Goal: Information Seeking & Learning: Find specific fact

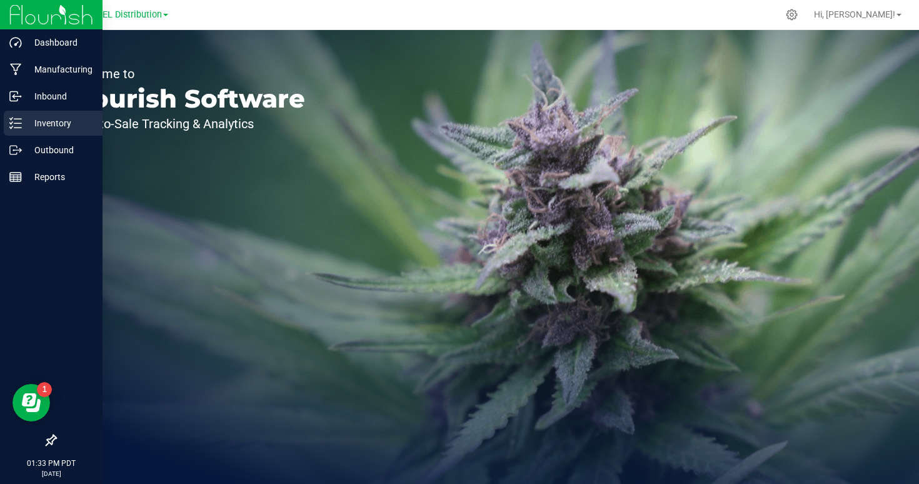
click at [44, 127] on p "Inventory" at bounding box center [59, 123] width 75 height 15
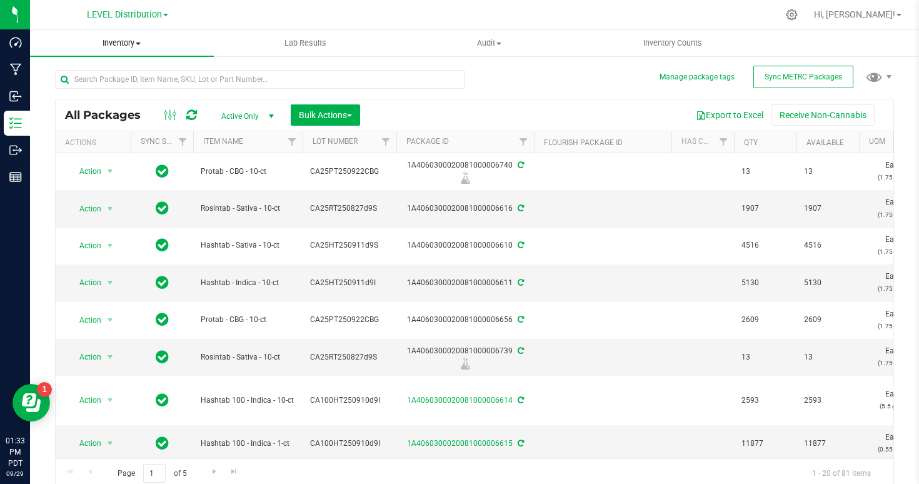
click at [127, 45] on span "Inventory" at bounding box center [122, 43] width 184 height 11
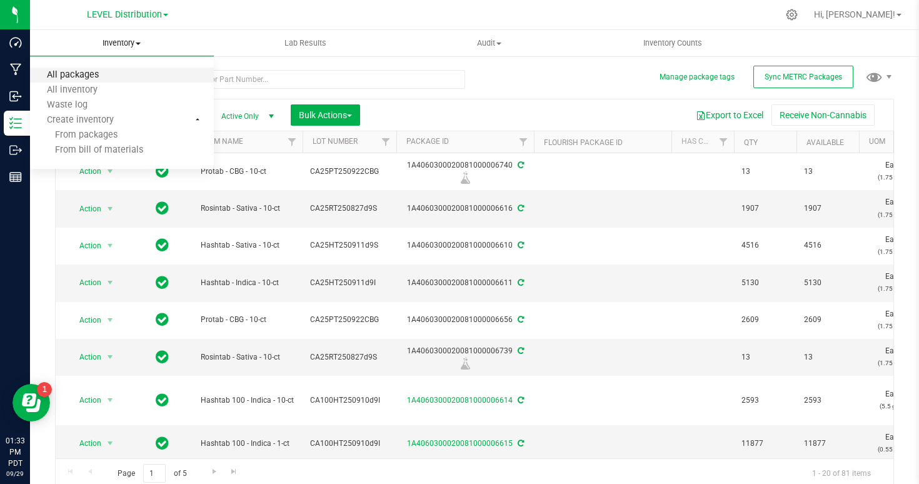
click at [108, 76] on span "All packages" at bounding box center [73, 75] width 86 height 11
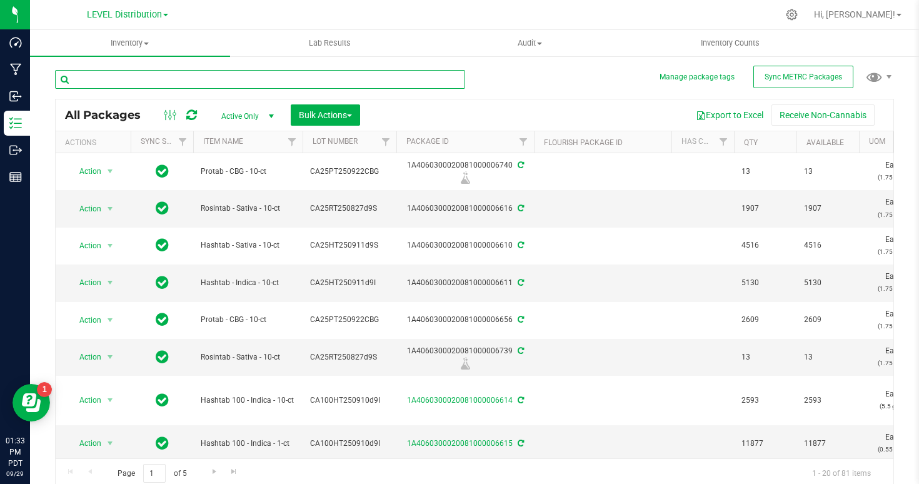
click at [178, 83] on input "text" at bounding box center [260, 79] width 410 height 19
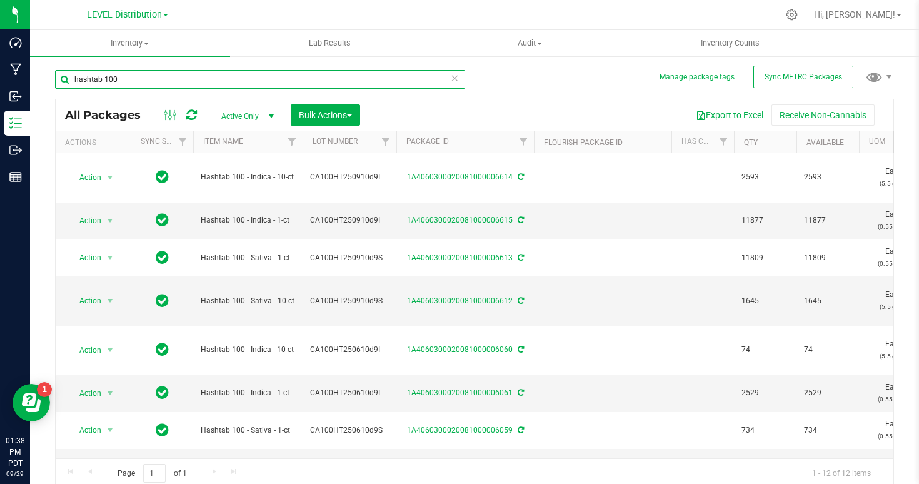
click at [227, 71] on input "hashtab 100" at bounding box center [260, 79] width 410 height 19
paste input "CA20TAB250807d9S"
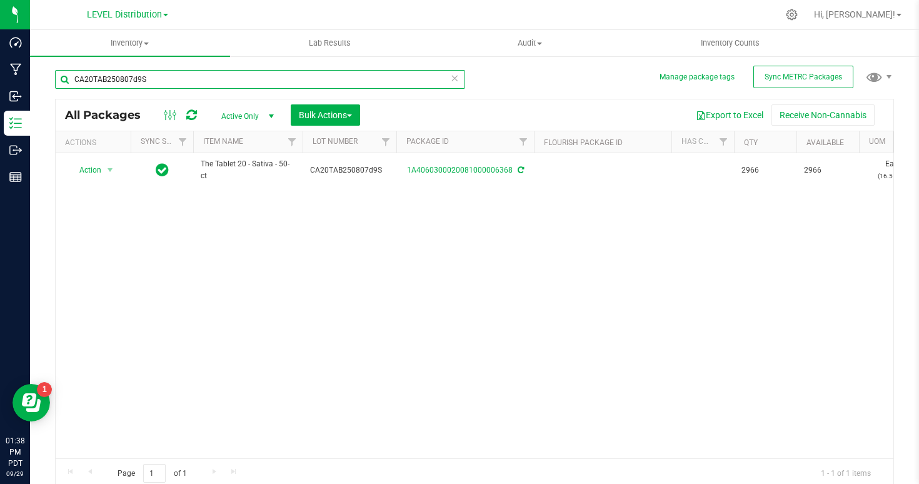
click at [321, 78] on input "CA20TAB250807d9S" at bounding box center [260, 79] width 410 height 19
paste input "I"
click at [182, 78] on input "CA20TAB250807d9I" at bounding box center [260, 79] width 410 height 19
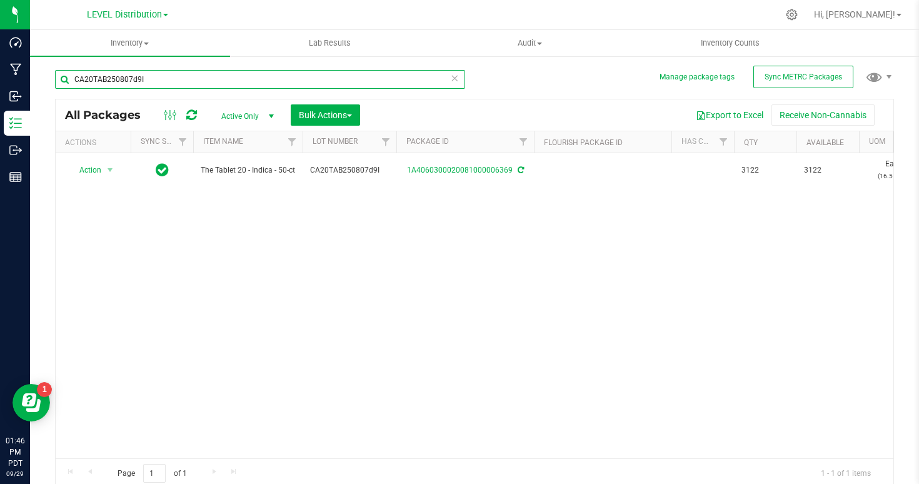
click at [182, 78] on input "CA20TAB250807d9I" at bounding box center [260, 79] width 410 height 19
paste input "50TAB250811d9S"
click at [159, 80] on input "CA50TAB250811d9S" at bounding box center [260, 79] width 410 height 19
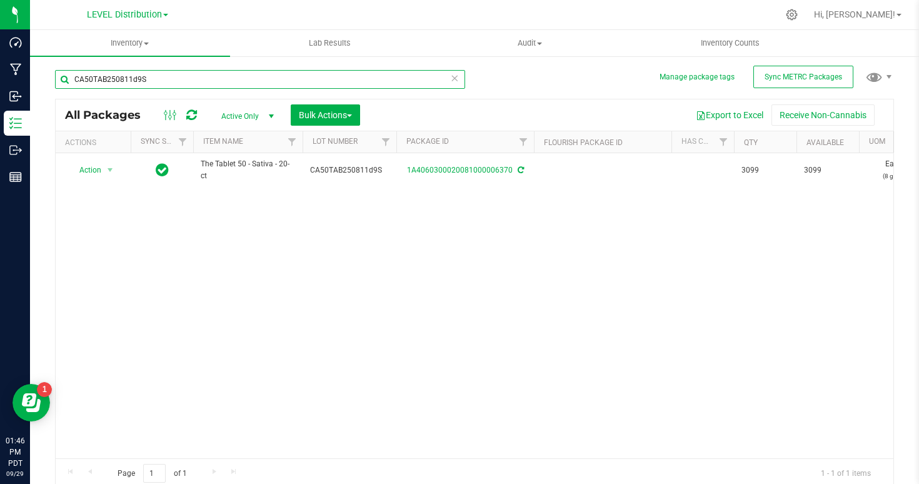
paste input "I"
click at [194, 87] on input "CA50TAB250811d9I" at bounding box center [260, 79] width 410 height 19
paste input "100PT250515d9S"
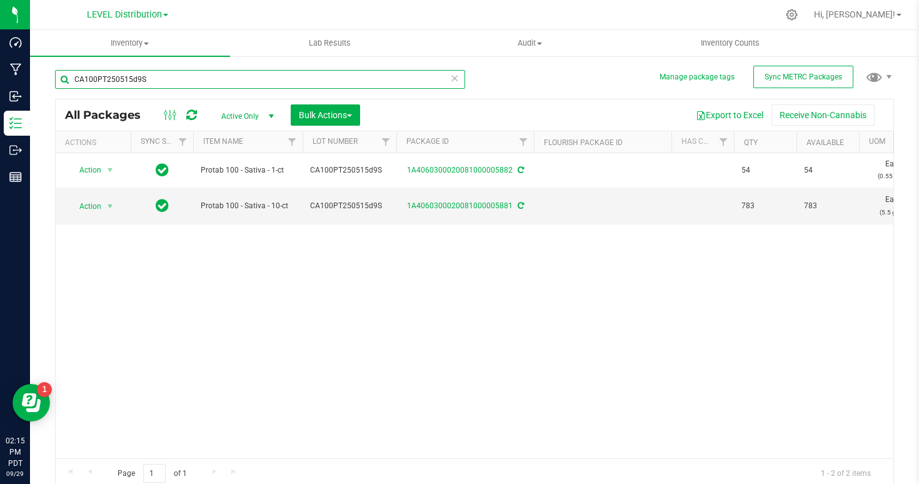
click at [210, 84] on input "CA100PT250515d9S" at bounding box center [260, 79] width 410 height 19
click at [154, 73] on input "CA100PT250515d9S" at bounding box center [260, 79] width 410 height 19
paste input "I"
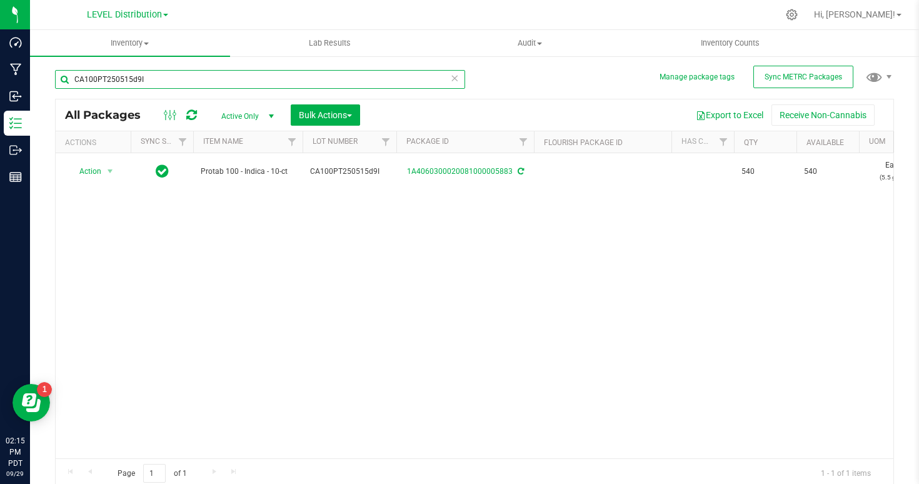
click at [246, 78] on input "CA100PT250515d9I" at bounding box center [260, 79] width 410 height 19
paste input "821d9S"
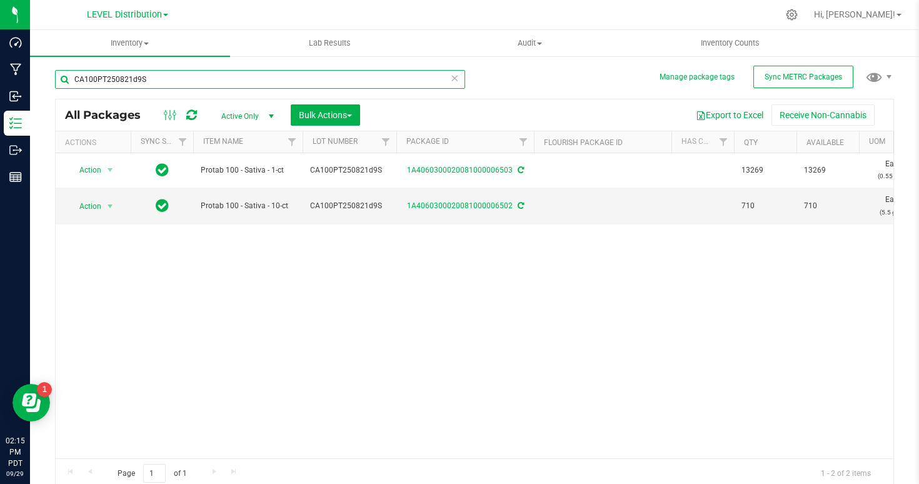
click at [137, 75] on input "CA100PT250821d9S" at bounding box center [260, 79] width 410 height 19
paste input "HT250610"
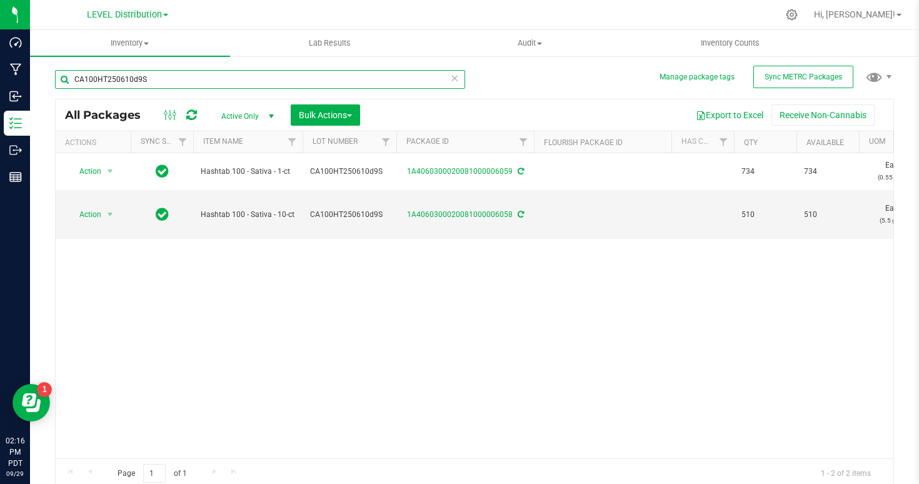
click at [213, 78] on input "CA100HT250610d9S" at bounding box center [260, 79] width 410 height 19
paste input "I"
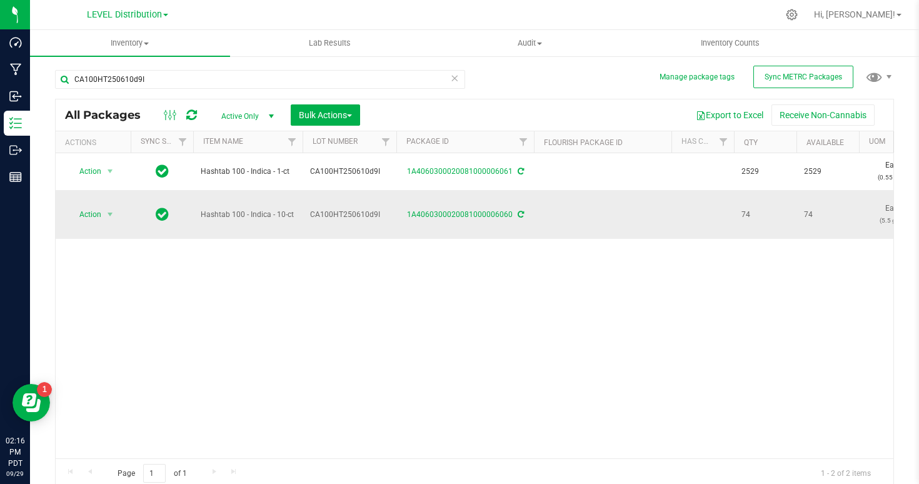
click at [258, 214] on span "Hashtab 100 - Indica - 10-ct" at bounding box center [248, 215] width 94 height 12
copy tr "Hashtab 100 - Indica - 10-ct"
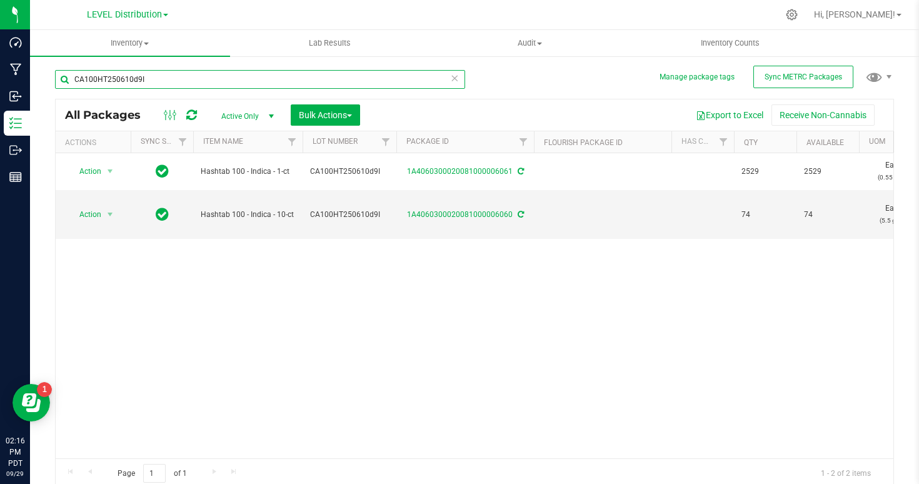
click at [158, 82] on input "CA100HT250610d9I" at bounding box center [260, 79] width 410 height 19
paste input "Hashtab 100 - Indica - 10-ct"
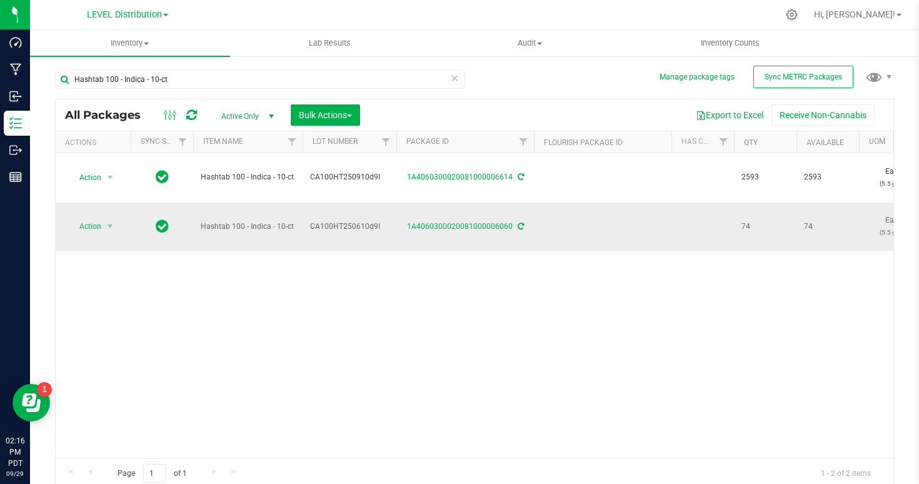
click at [351, 224] on span "CA100HT250610d9I" at bounding box center [349, 227] width 79 height 12
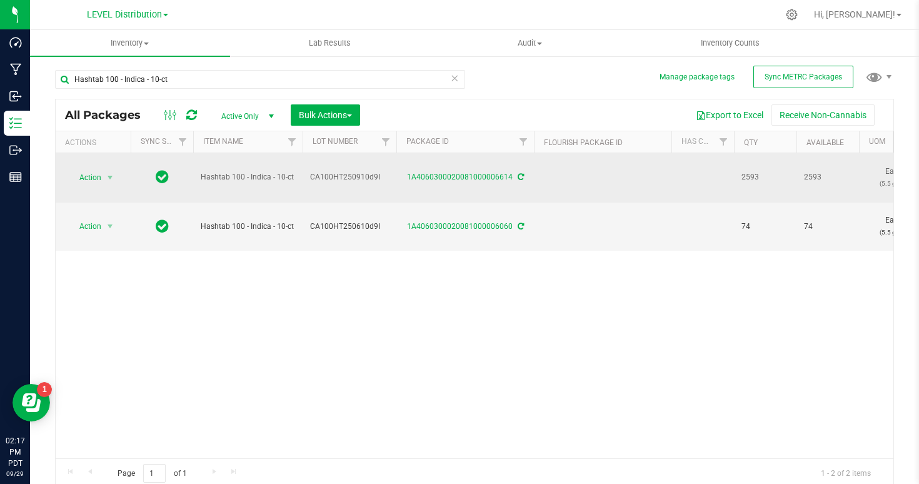
click at [360, 180] on span "CA100HT250910d9I" at bounding box center [349, 177] width 79 height 12
copy span "CA100HT250910d9I"
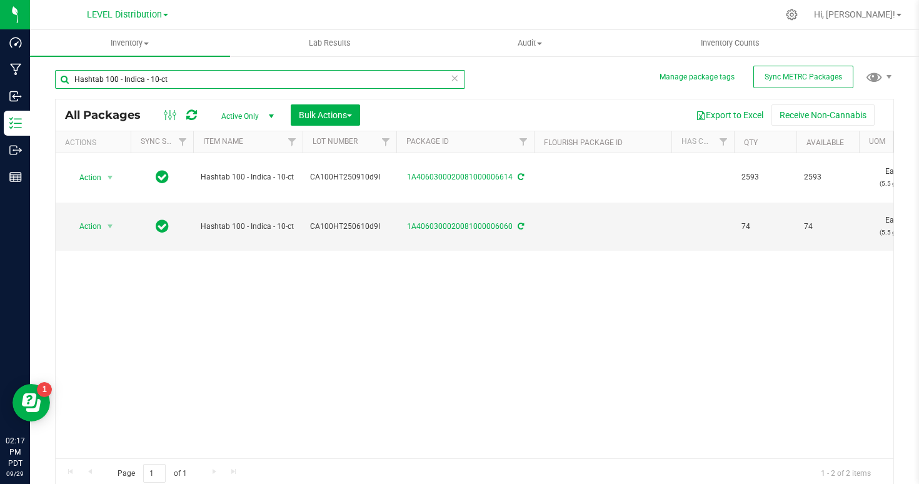
click at [198, 80] on input "Hashtab 100 - Indica - 10-ct" at bounding box center [260, 79] width 410 height 19
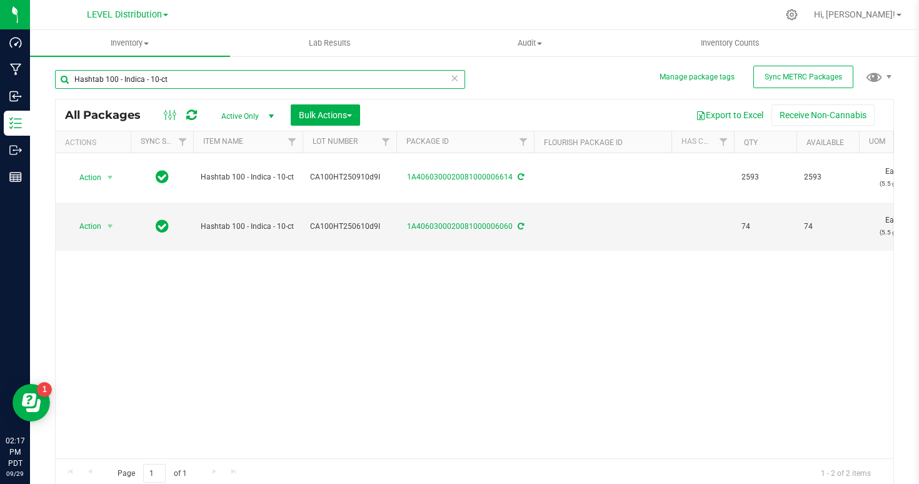
paste input "CAPT250507BST"
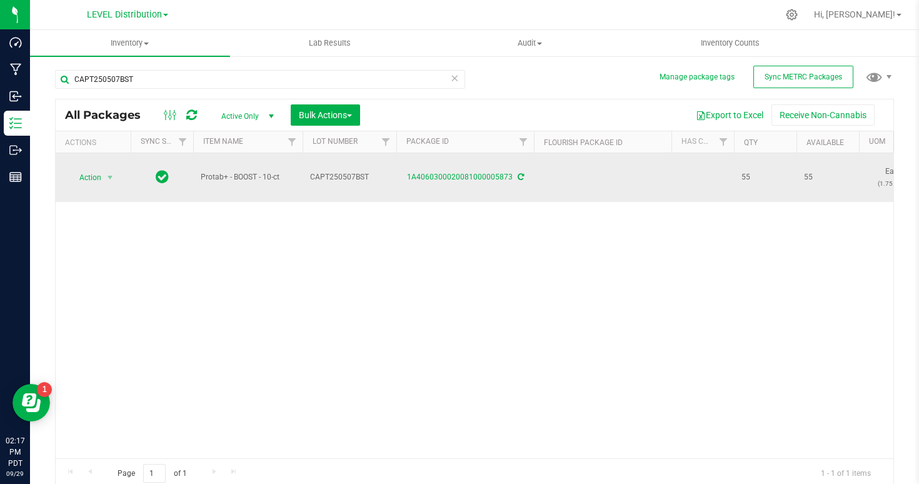
click at [228, 179] on span "Protab+ - BOOST - 10-ct" at bounding box center [248, 177] width 94 height 12
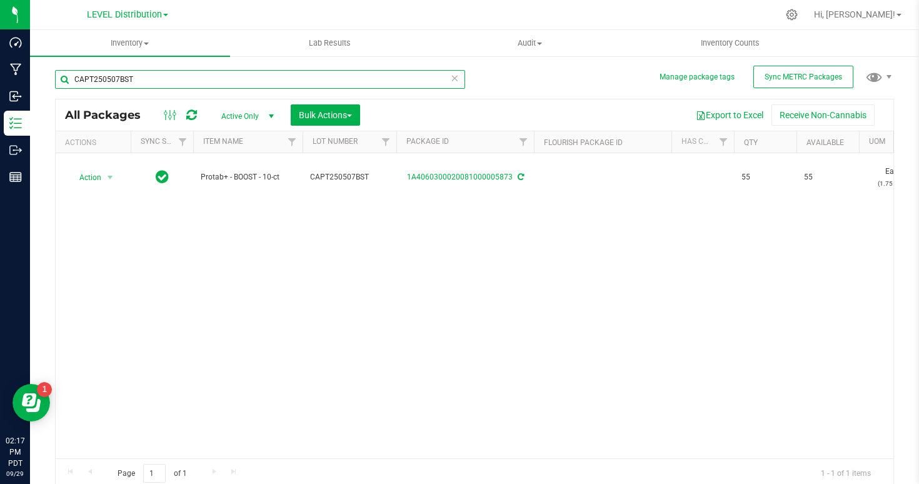
click at [145, 81] on input "CAPT250507BST" at bounding box center [260, 79] width 410 height 19
paste input "Protab+ - BOOST - 10-ct"
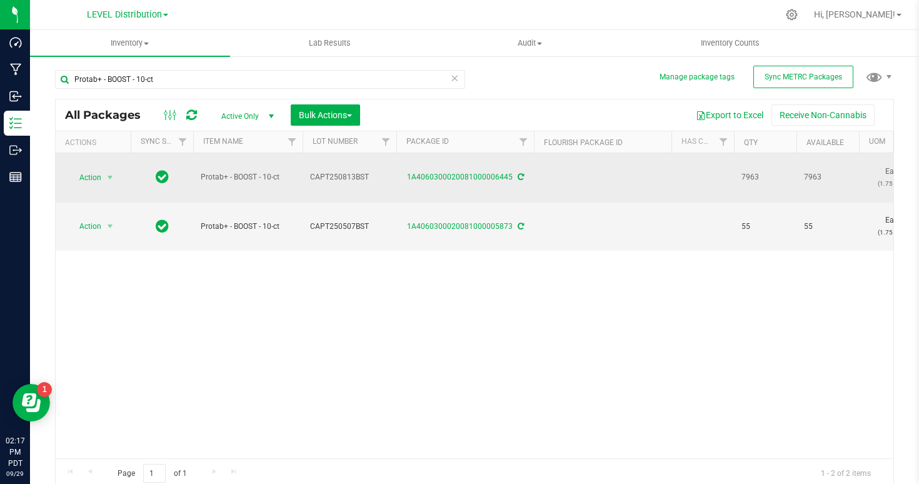
click at [356, 180] on span "CAPT250813BST" at bounding box center [349, 177] width 79 height 12
copy span "CAPT250813BST"
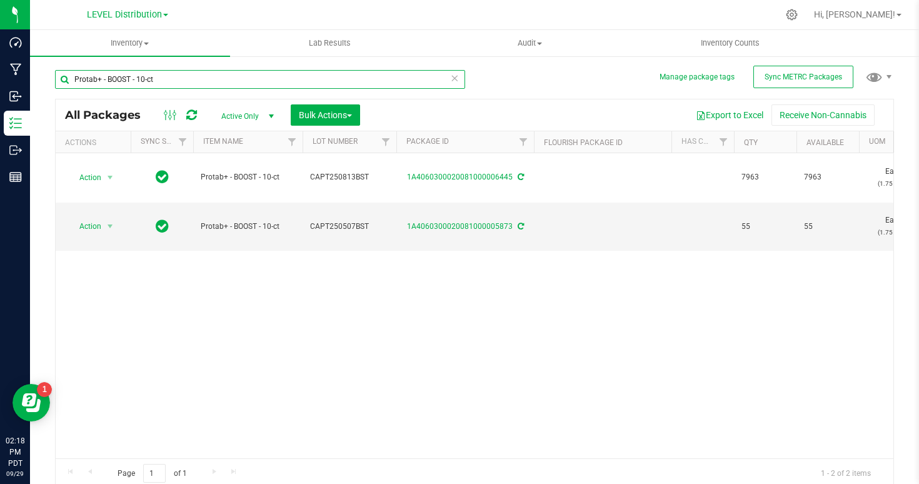
click at [163, 83] on input "Protab+ - BOOST - 10-ct" at bounding box center [260, 79] width 410 height 19
paste input "CAPT250521RCVR"
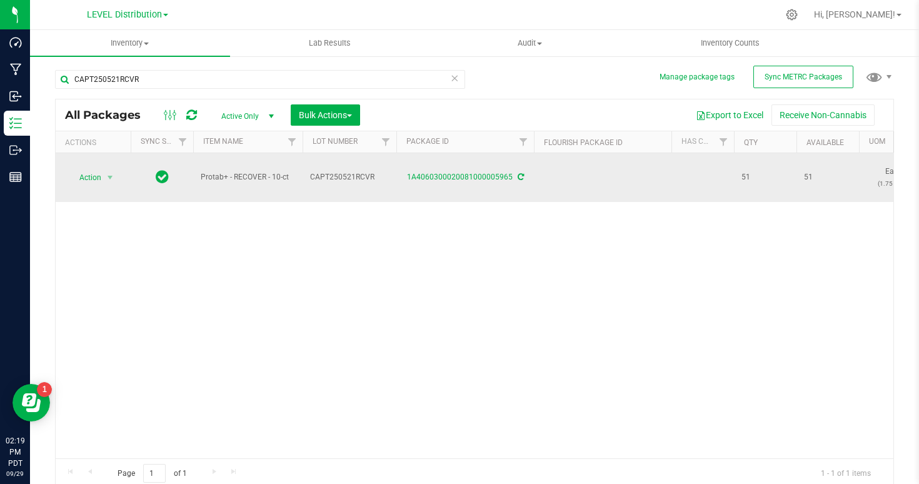
click at [244, 180] on span "Protab+ - RECOVER - 10-ct" at bounding box center [248, 177] width 94 height 12
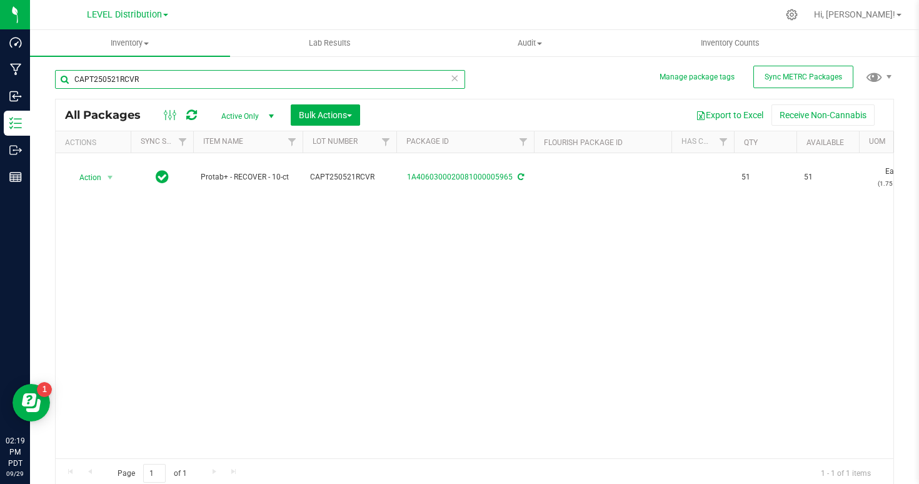
click at [163, 79] on input "CAPT250521RCVR" at bounding box center [260, 79] width 410 height 19
paste input "Protab+ - RECOVER - 10-ct"
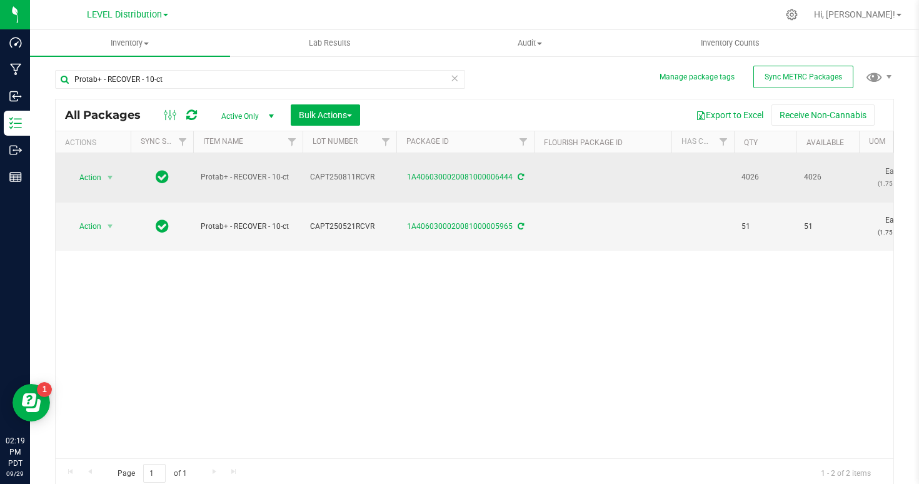
click at [358, 179] on span "CAPT250811RCVR" at bounding box center [349, 177] width 79 height 12
copy span "CAPT250811RCVR"
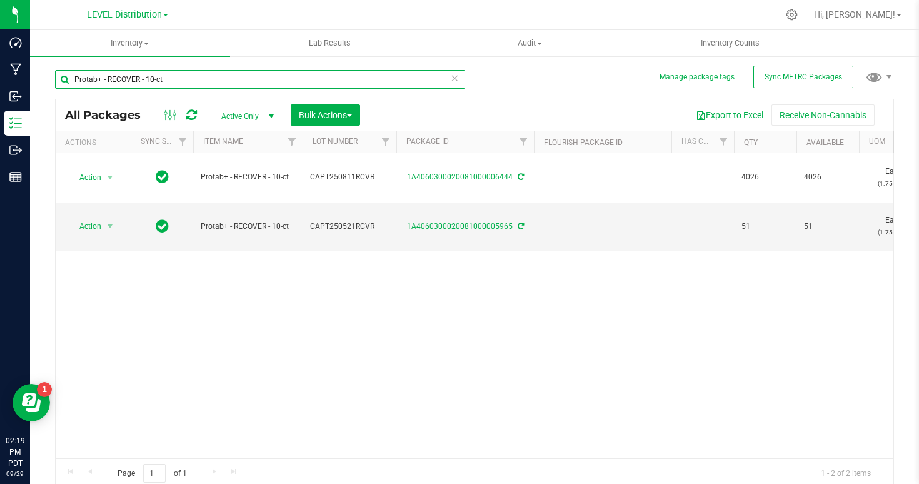
click at [248, 76] on input "Protab+ - RECOVER - 10-ct" at bounding box center [260, 79] width 410 height 19
paste input "CA25RT250423d9S"
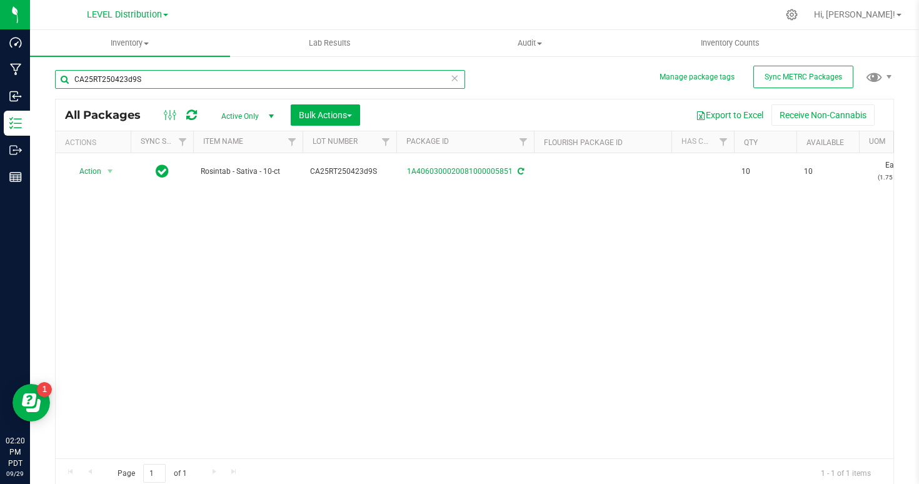
click at [210, 81] on input "CA25RT250423d9S" at bounding box center [260, 79] width 410 height 19
paste input "30d9I"
click at [173, 80] on input "CA25RT250430d9I" at bounding box center [260, 79] width 410 height 19
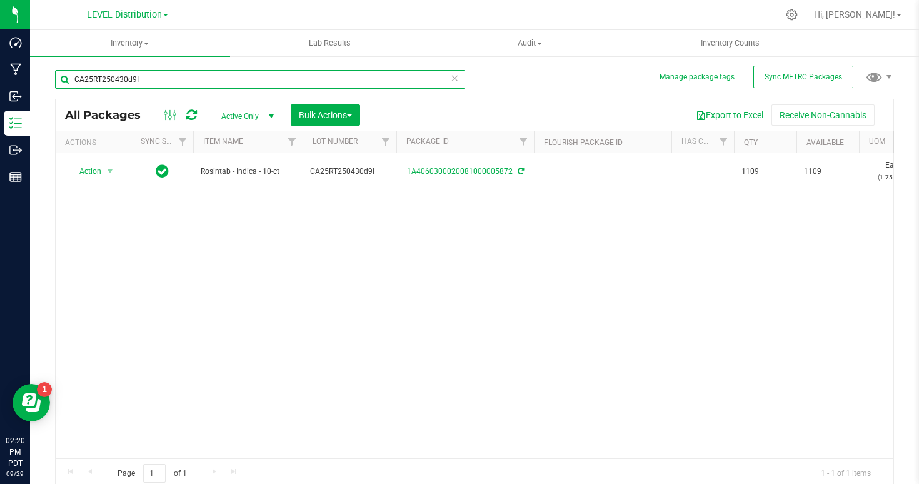
click at [173, 80] on input "CA25RT250430d9I" at bounding box center [260, 79] width 410 height 19
paste input "PT250514"
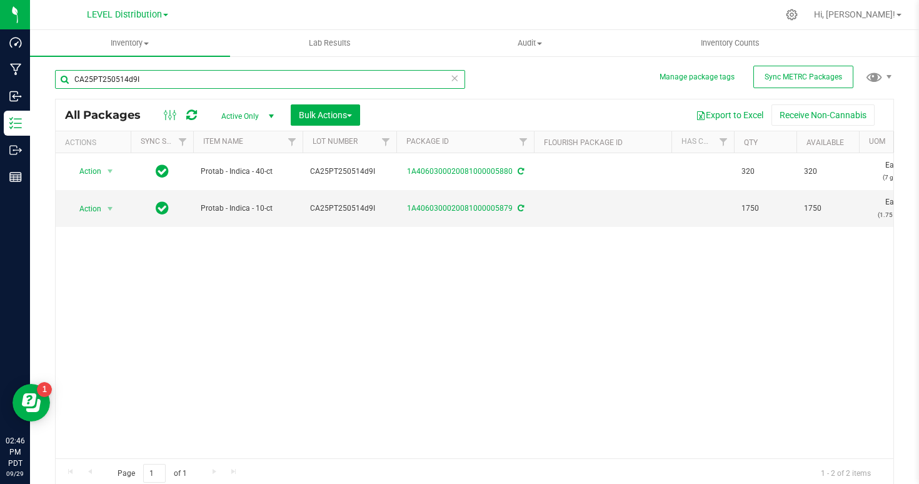
click at [180, 82] on input "CA25PT250514d9I" at bounding box center [260, 79] width 410 height 19
paste input "H"
click at [186, 79] on input "CA25PT250514d9H" at bounding box center [260, 79] width 410 height 19
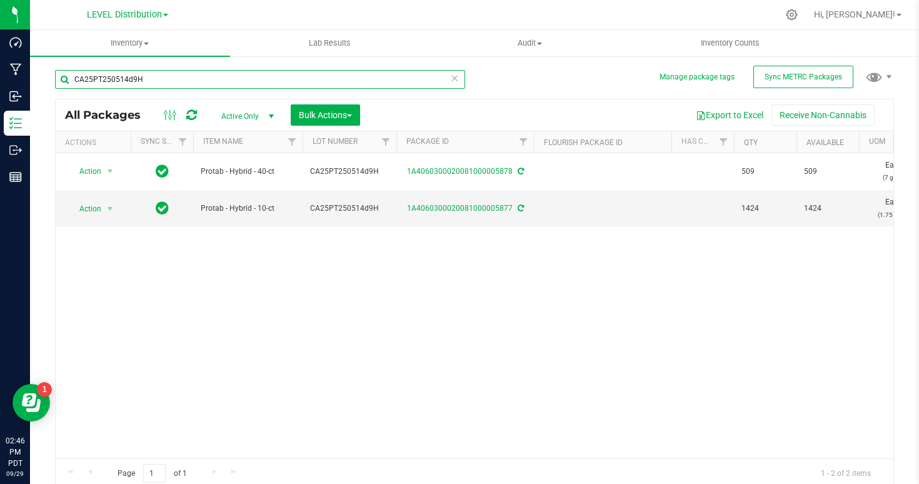
click at [186, 79] on input "CA25PT250514d9H" at bounding box center [260, 79] width 410 height 19
paste input "I"
click at [209, 84] on input "CA25PT250514d9I" at bounding box center [260, 79] width 410 height 19
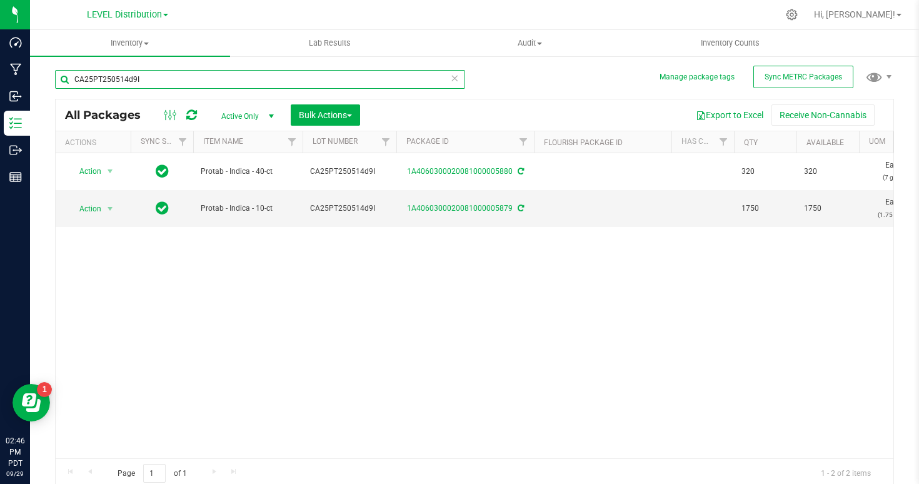
paste input "701CBD"
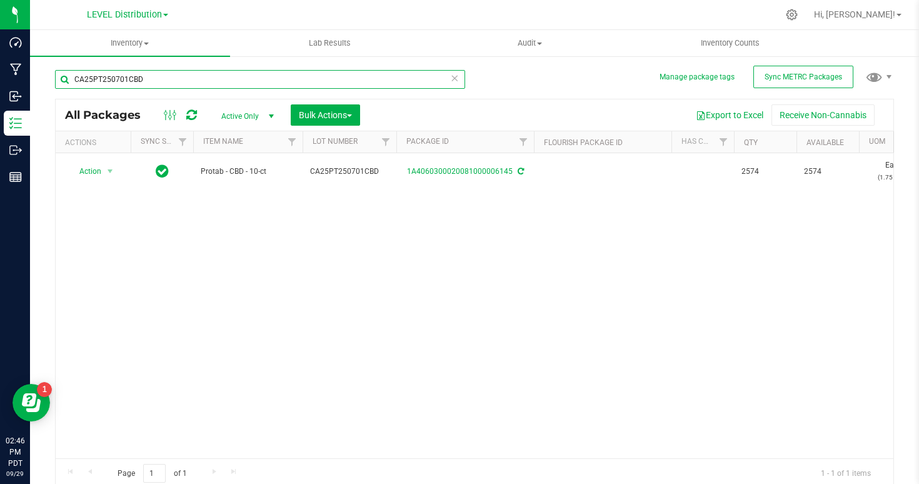
click at [176, 84] on input "CA25PT250701CBD" at bounding box center [260, 79] width 410 height 19
paste input "22CBG"
click at [194, 77] on input "CA25PT250722CBG" at bounding box center [260, 79] width 410 height 19
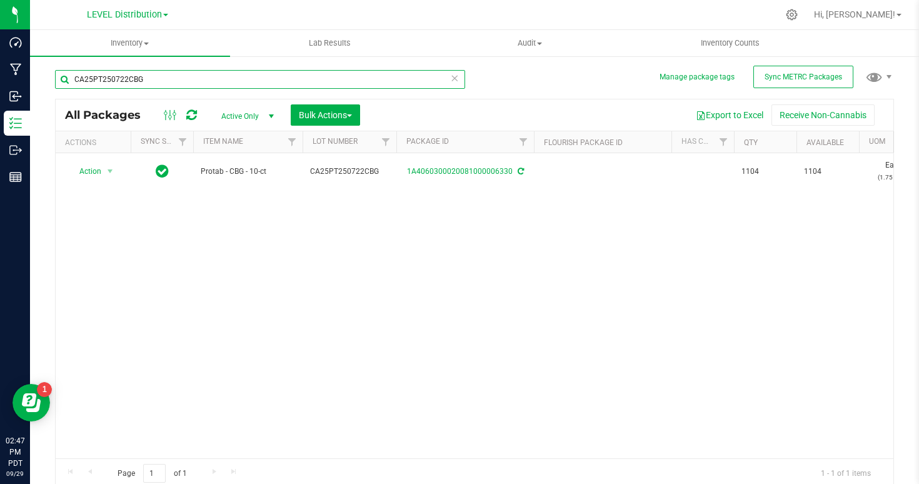
click at [194, 77] on input "CA25PT250722CBG" at bounding box center [260, 79] width 410 height 19
paste input "HT250611d9S"
click at [163, 76] on input "CA25HT250611d9S" at bounding box center [260, 79] width 410 height 19
paste input "I"
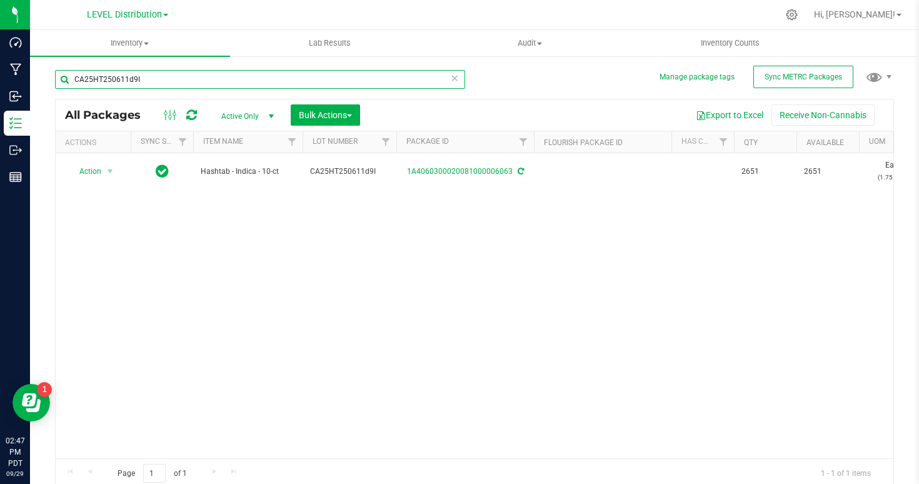
click at [153, 83] on input "CA25HT250611d9I" at bounding box center [260, 79] width 410 height 19
paste input "TL250827CBN"
click at [131, 73] on input "CATL250827CBN" at bounding box center [260, 79] width 410 height 19
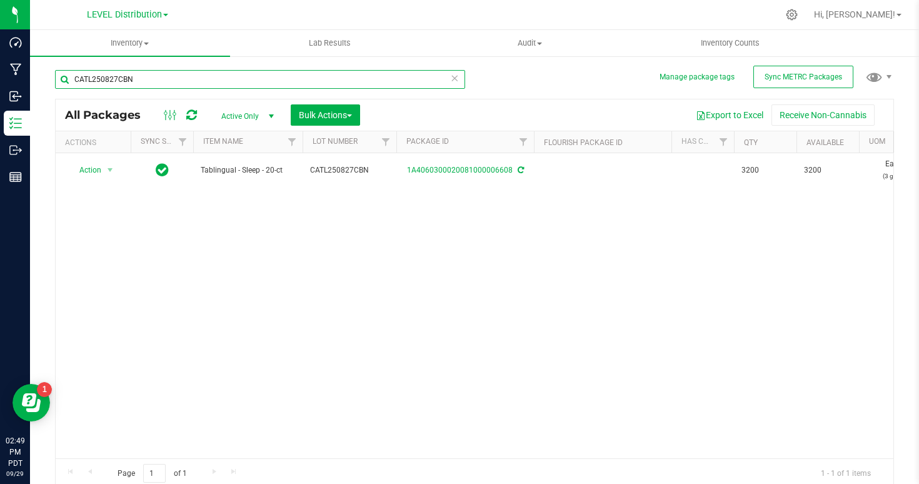
click at [131, 74] on input "CATL250827CBN" at bounding box center [260, 79] width 410 height 19
click at [132, 80] on input "level 10CATL250827CBN" at bounding box center [260, 79] width 410 height 19
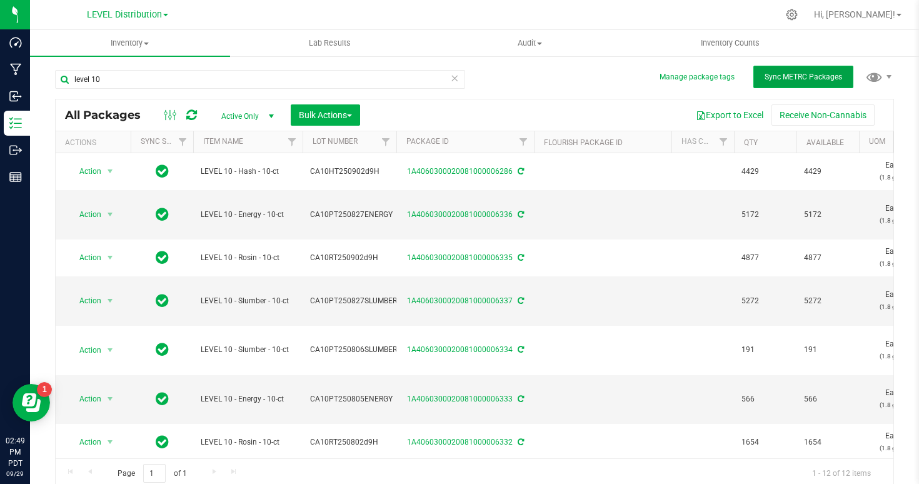
click at [804, 76] on span "Sync METRC Packages" at bounding box center [803, 77] width 78 height 9
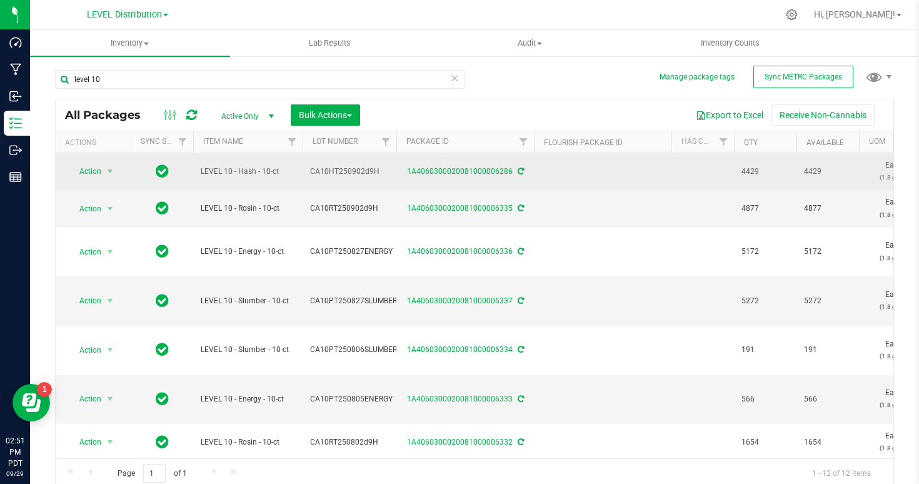
click at [264, 176] on span "LEVEL 10 - Hash - 10-ct" at bounding box center [248, 172] width 94 height 12
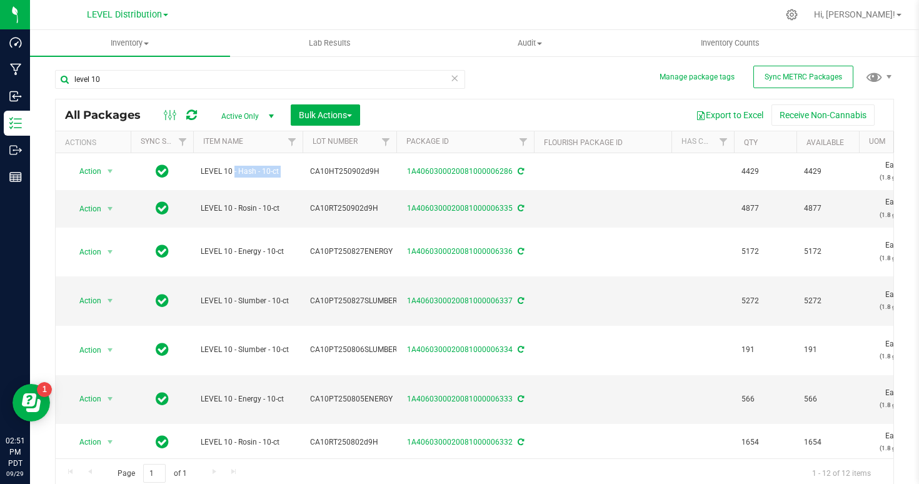
copy tr "LEVEL 10 - Hash - 10-ct"
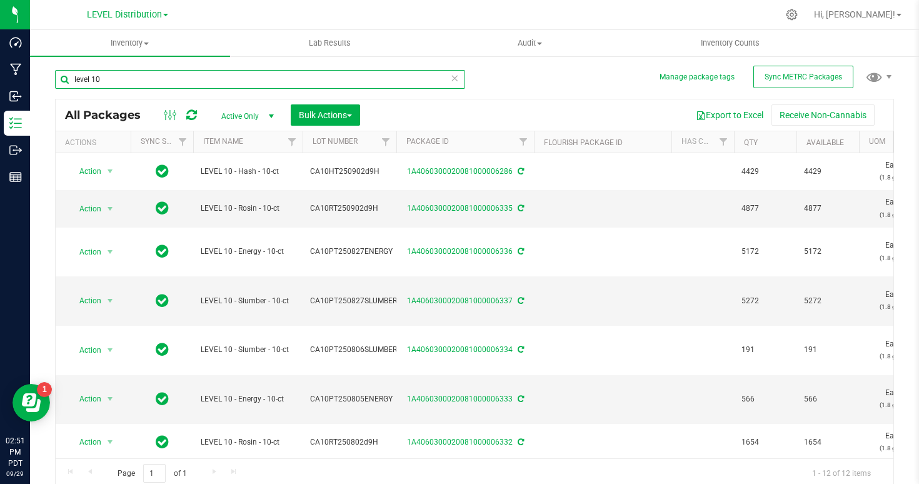
click at [161, 83] on input "level 10" at bounding box center [260, 79] width 410 height 19
paste input "LEVEL 10 - Hash - 10-ct"
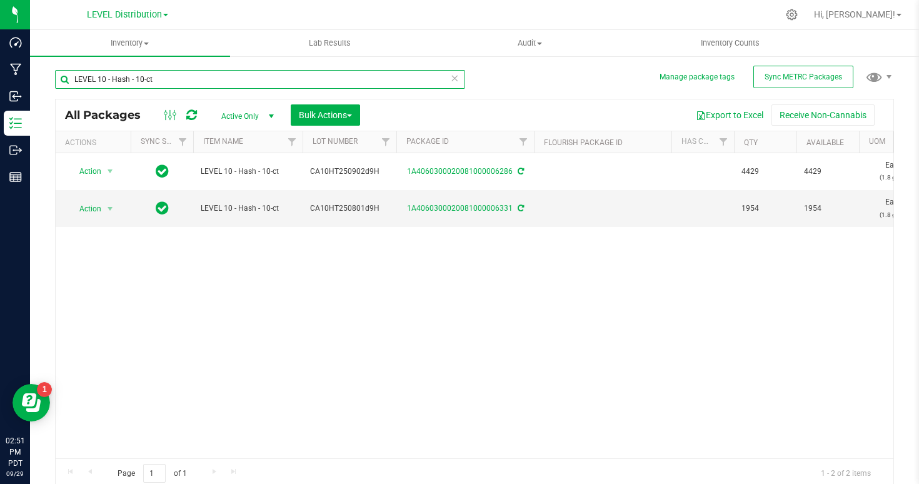
click at [121, 80] on input "LEVEL 10 - Hash - 10-ct" at bounding box center [260, 79] width 410 height 19
click at [120, 78] on input "LEVEL 10 - rosin - 10-ct" at bounding box center [260, 79] width 410 height 19
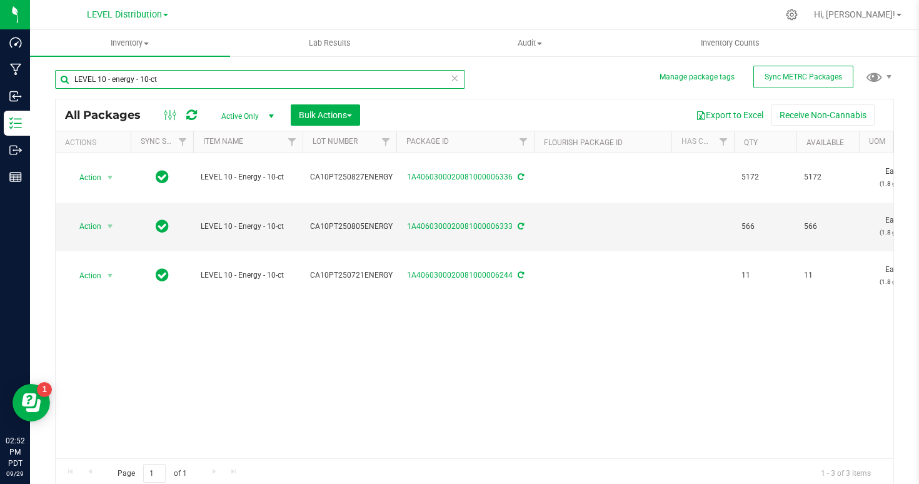
click at [118, 82] on input "LEVEL 10 - energy - 10-ct" at bounding box center [260, 79] width 410 height 19
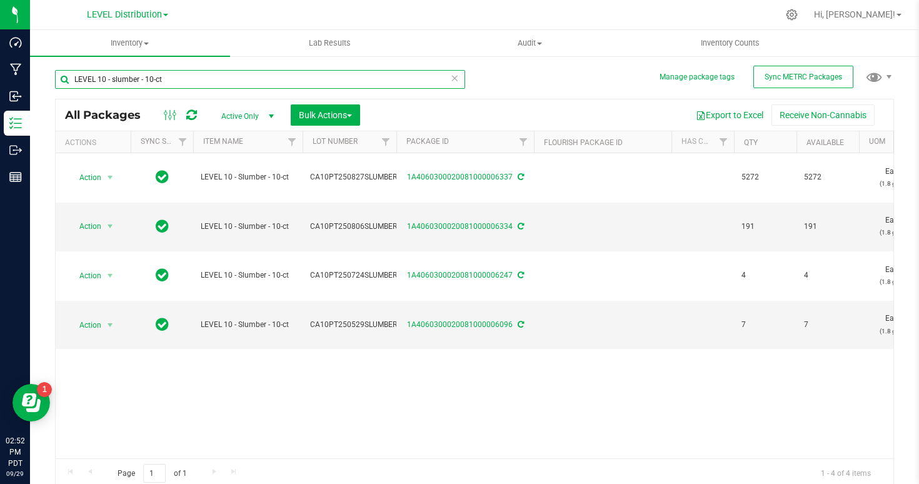
type input "LEVEL 10 - slumber - 10-ct"
